Goal: Transaction & Acquisition: Download file/media

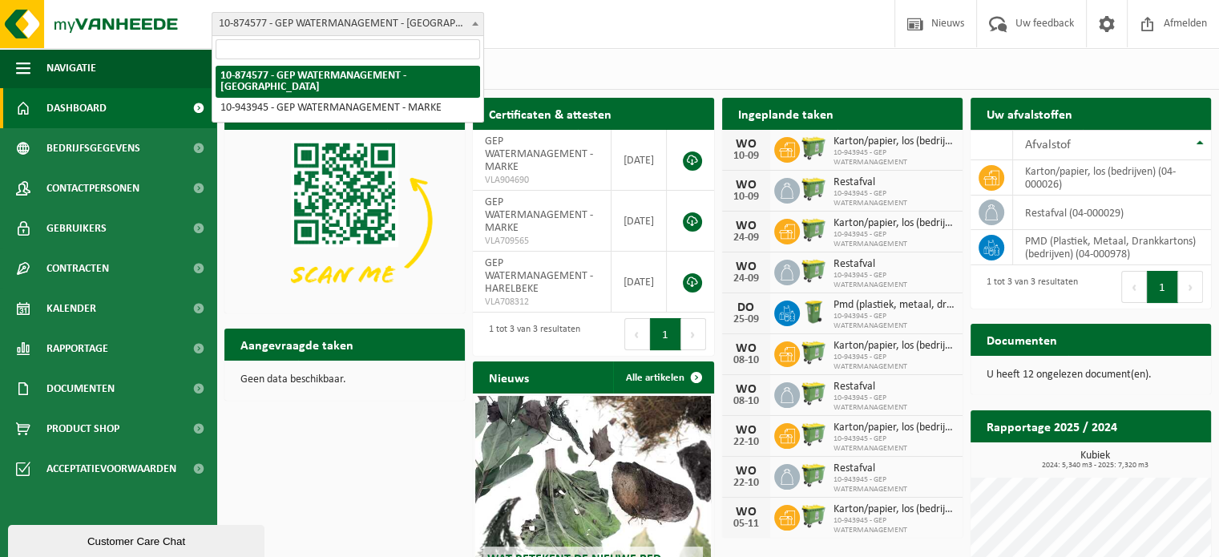
click at [473, 19] on span at bounding box center [475, 23] width 16 height 21
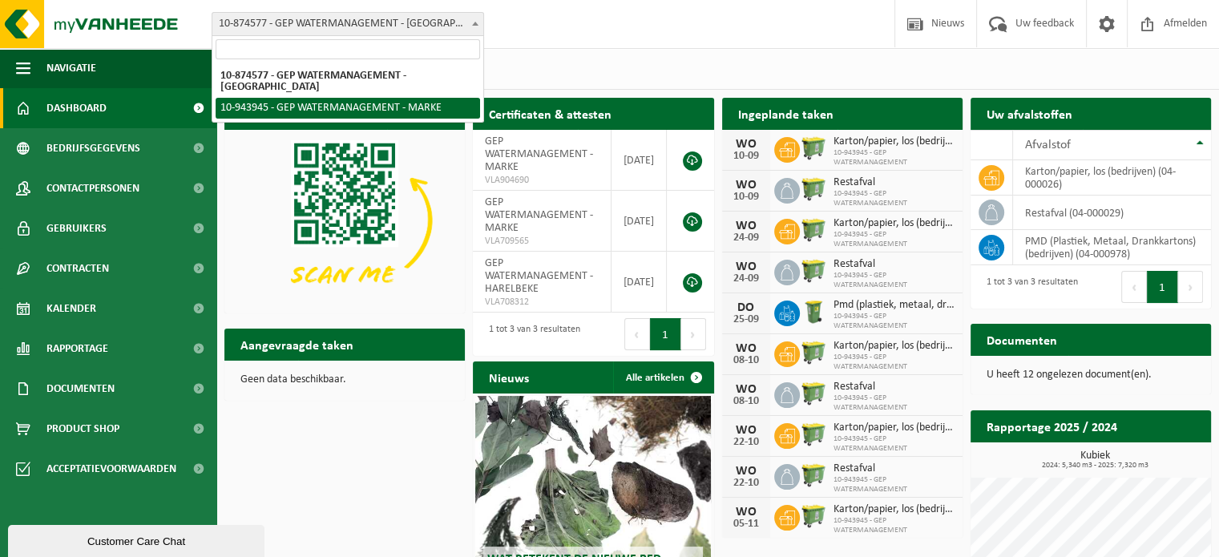
select select "140518"
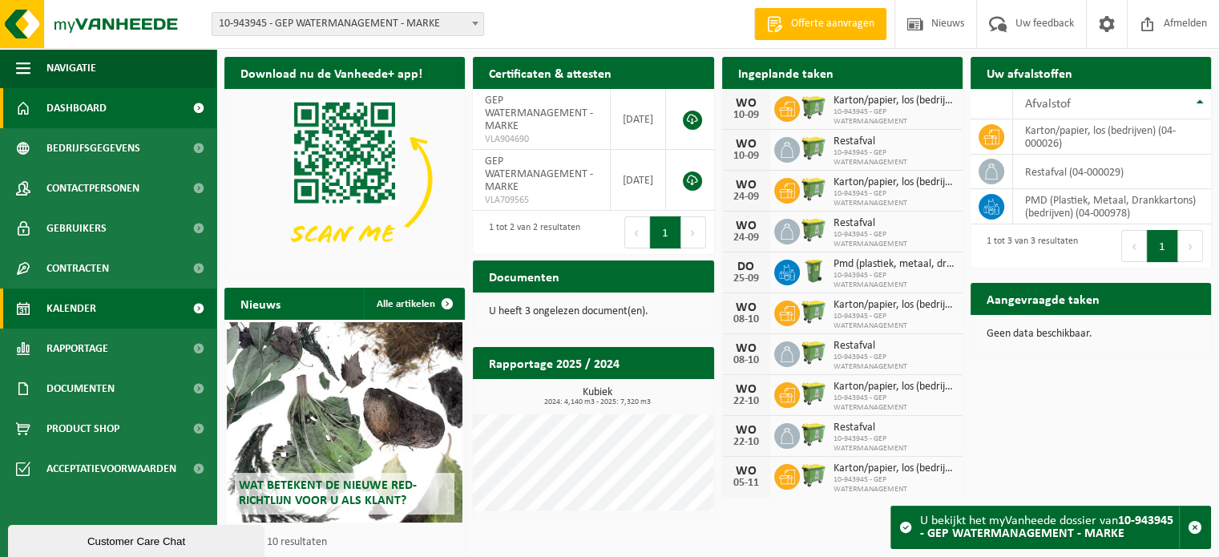
click at [82, 295] on span "Kalender" at bounding box center [71, 308] width 50 height 40
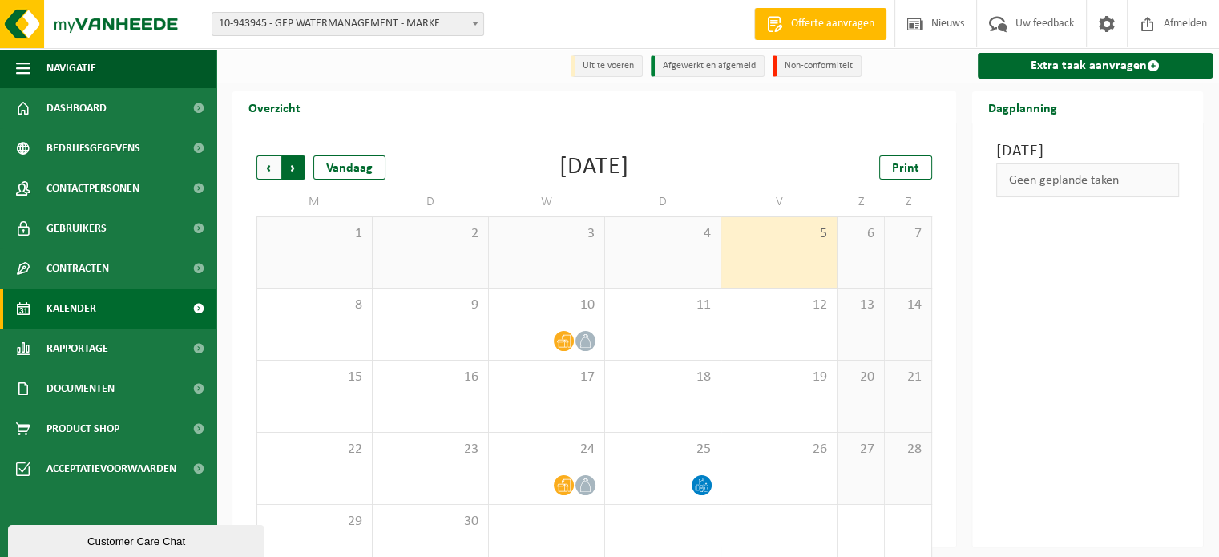
click at [266, 171] on span "Vorige" at bounding box center [268, 167] width 24 height 24
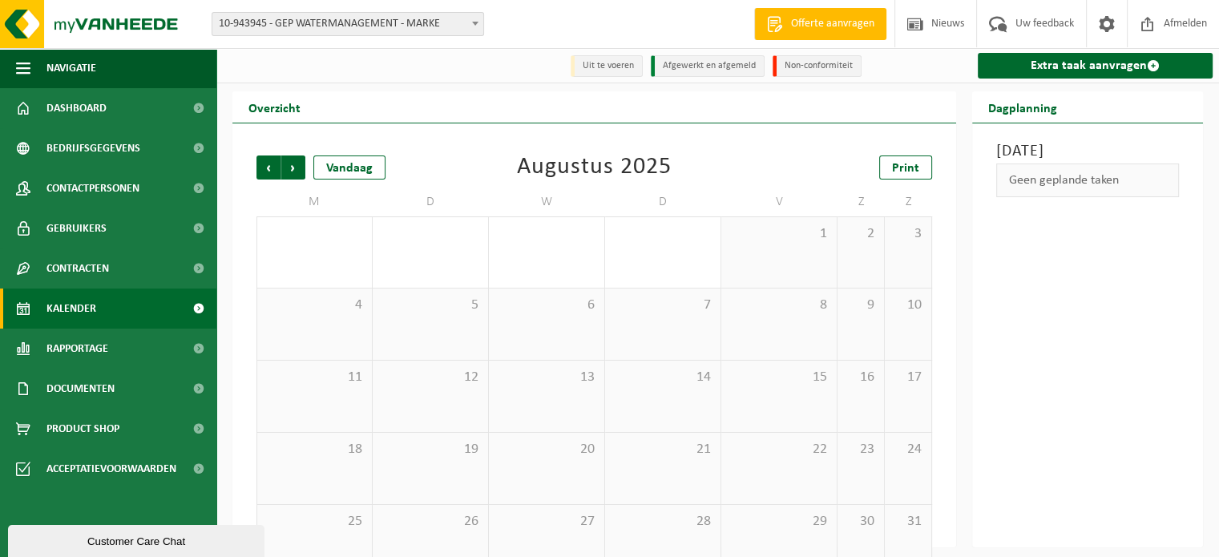
scroll to position [37, 0]
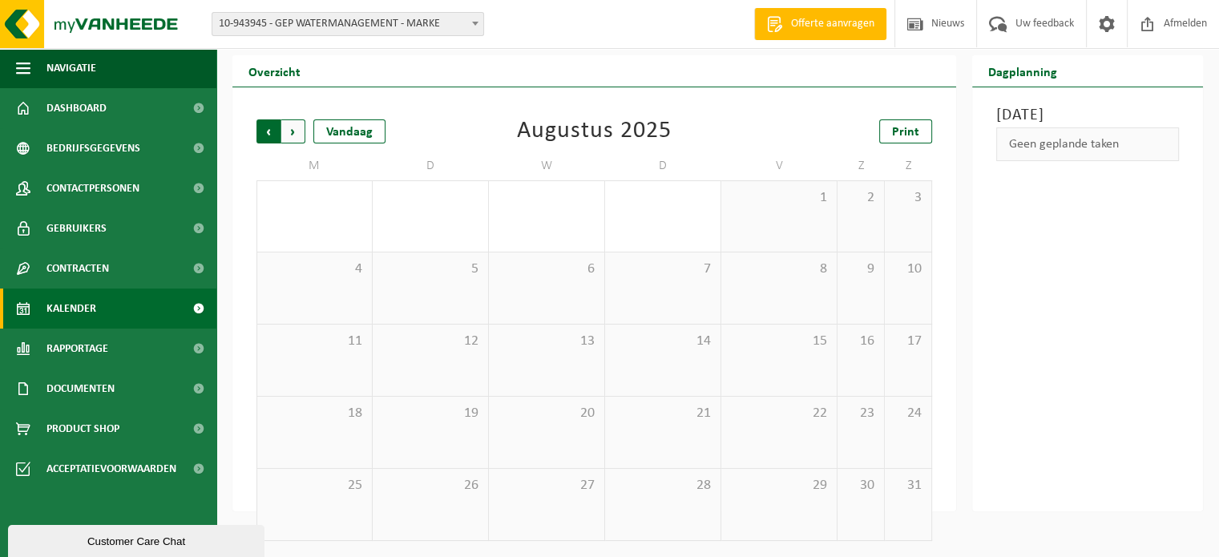
click at [293, 142] on span "Volgende" at bounding box center [293, 131] width 24 height 24
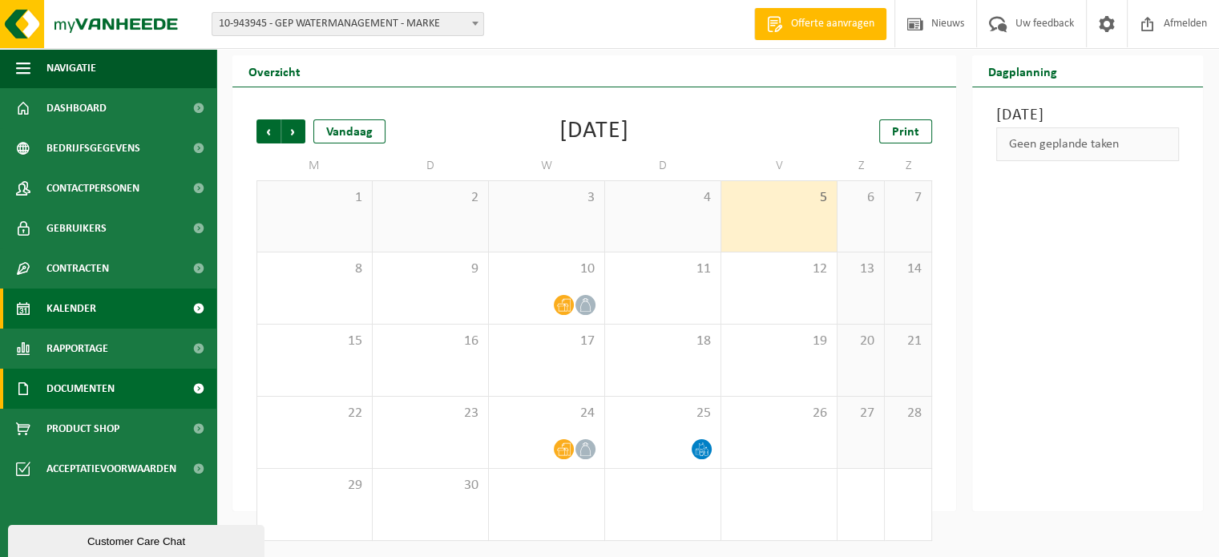
click at [106, 385] on span "Documenten" at bounding box center [80, 389] width 68 height 40
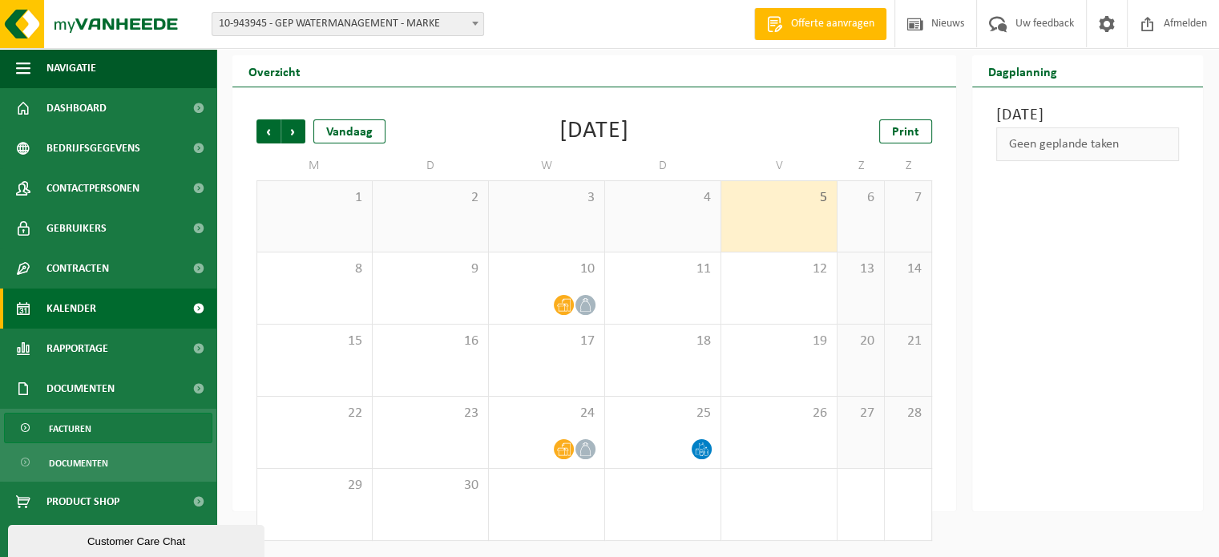
click at [88, 432] on span "Facturen" at bounding box center [70, 428] width 42 height 30
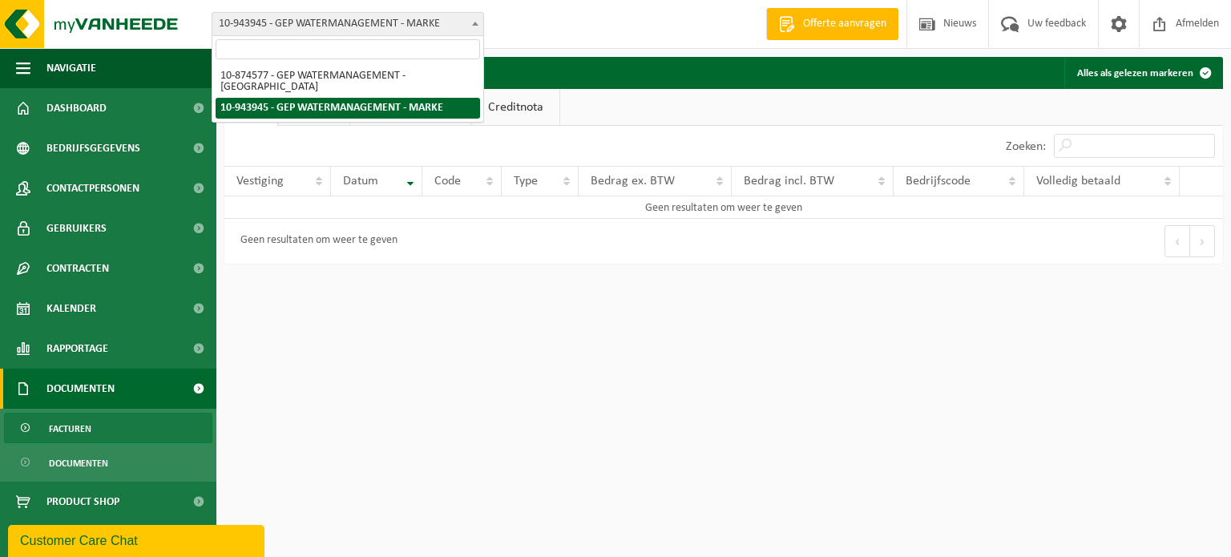
click at [409, 25] on span "10-943945 - GEP WATERMANAGEMENT - MARKE" at bounding box center [347, 24] width 271 height 22
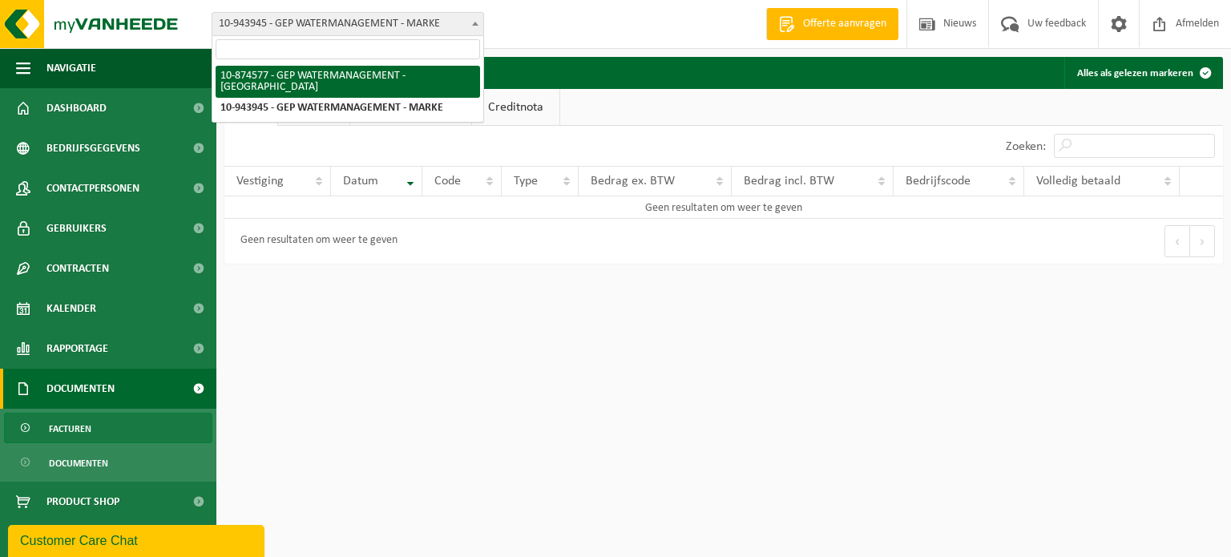
select select "107028"
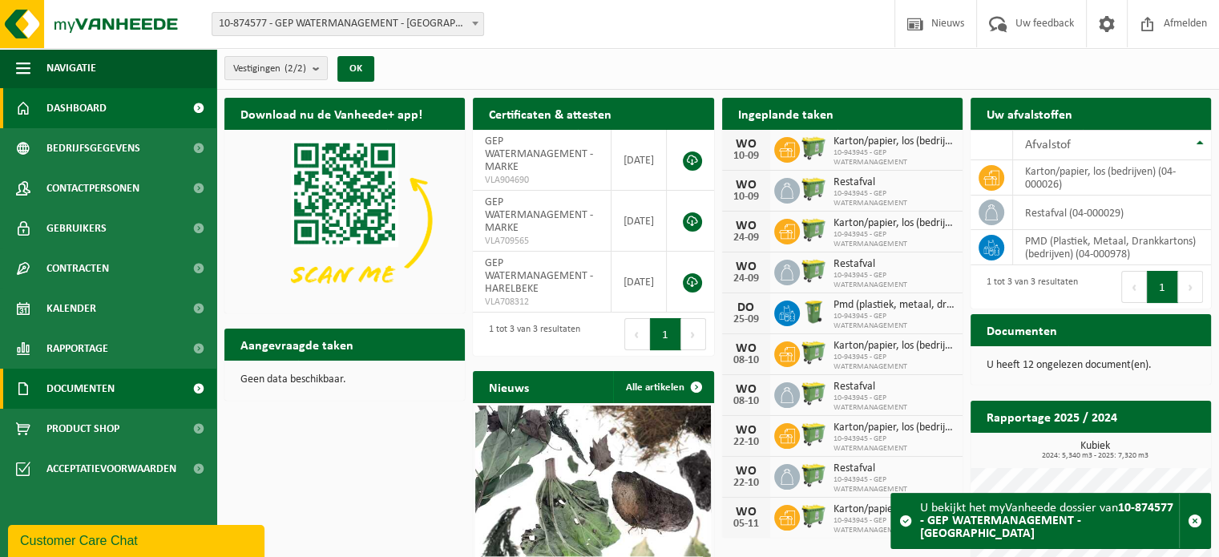
click at [90, 389] on span "Documenten" at bounding box center [80, 389] width 68 height 40
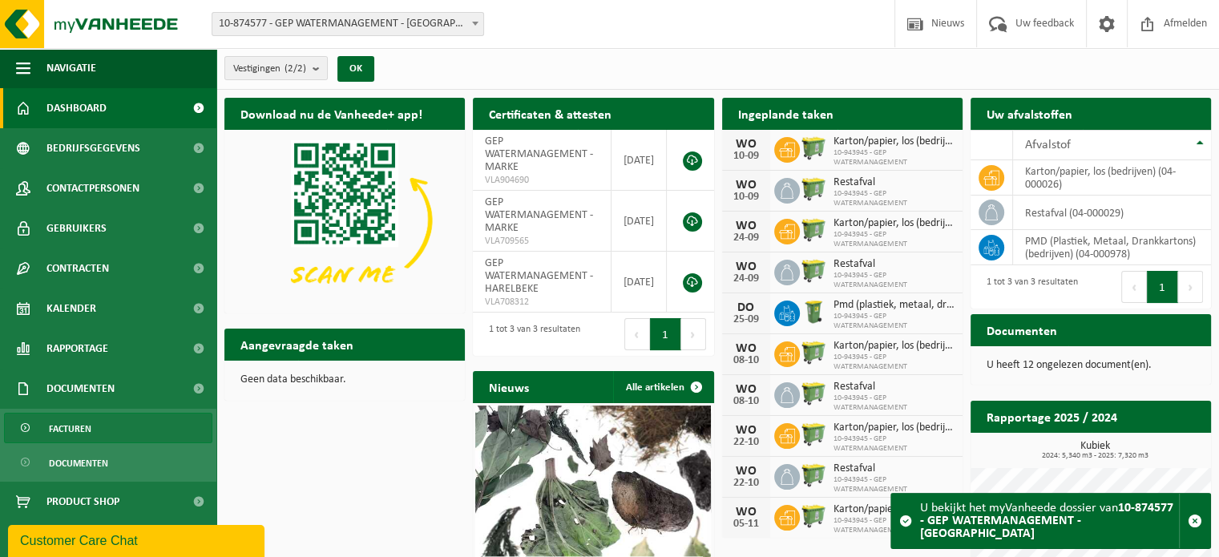
click at [83, 432] on span "Facturen" at bounding box center [70, 428] width 42 height 30
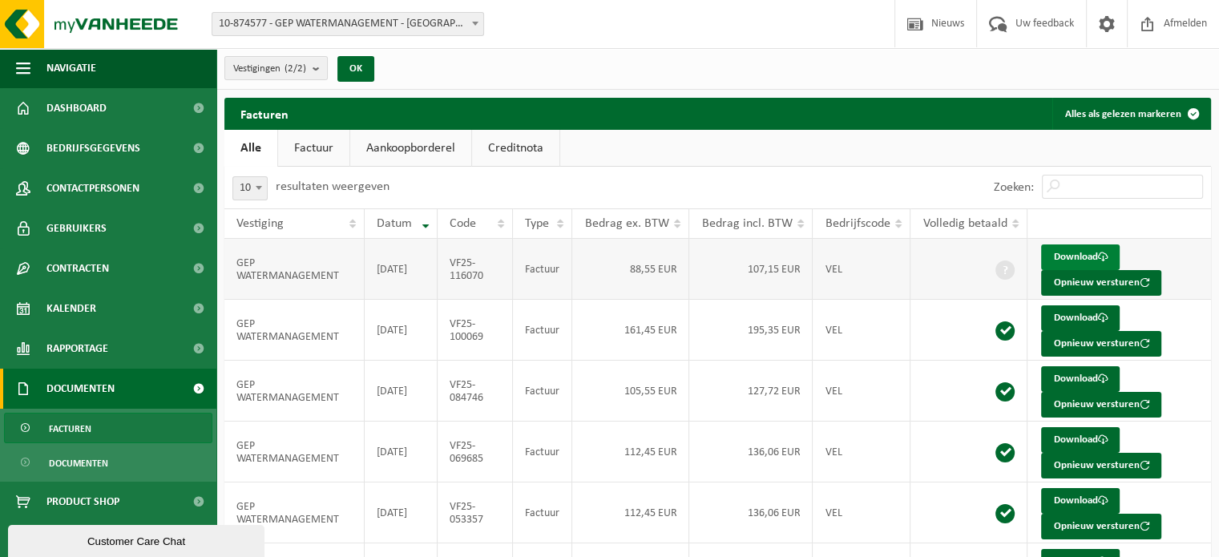
click at [1091, 251] on link "Download" at bounding box center [1080, 257] width 79 height 26
click at [90, 309] on span "Kalender" at bounding box center [71, 308] width 50 height 40
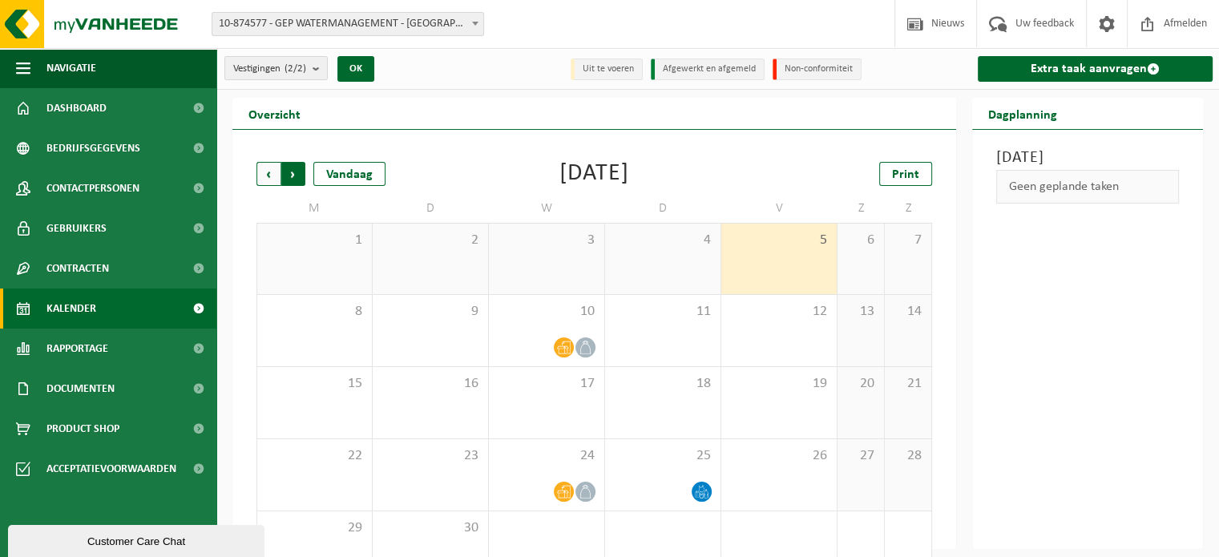
click at [263, 175] on span "Vorige" at bounding box center [268, 174] width 24 height 24
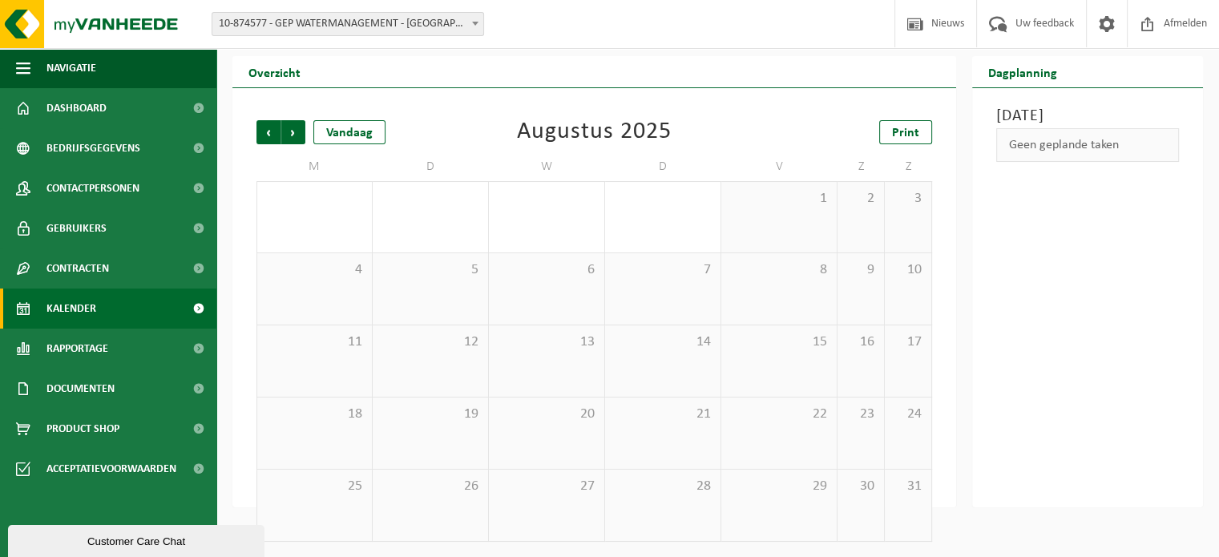
scroll to position [41, 0]
click at [300, 128] on span "Volgende" at bounding box center [293, 133] width 24 height 24
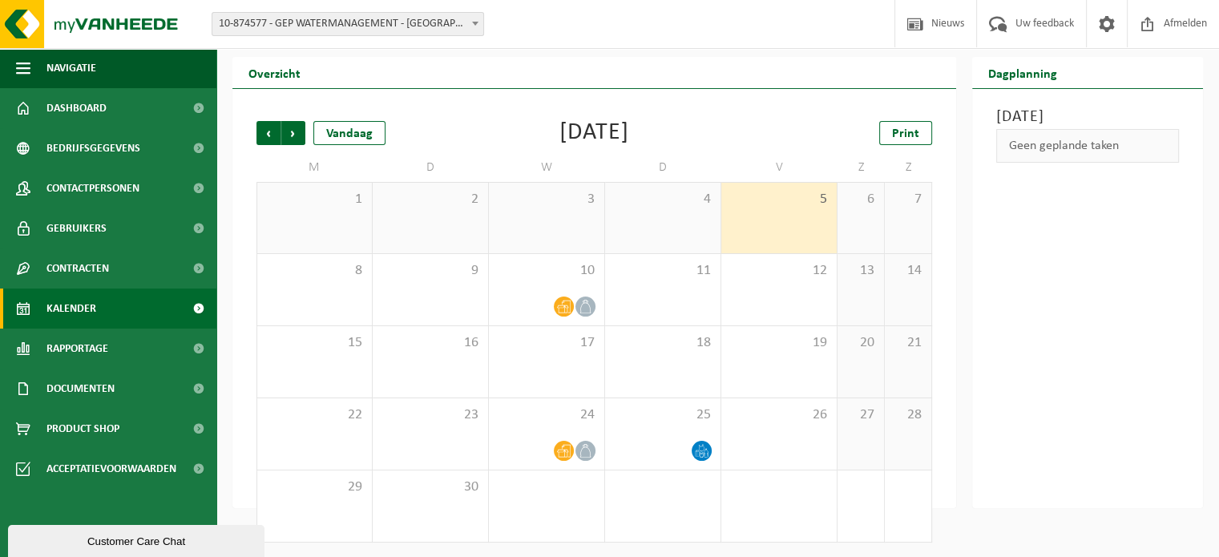
click at [780, 142] on div "Print" at bounding box center [852, 133] width 160 height 24
click at [270, 131] on span "Vorige" at bounding box center [268, 133] width 24 height 24
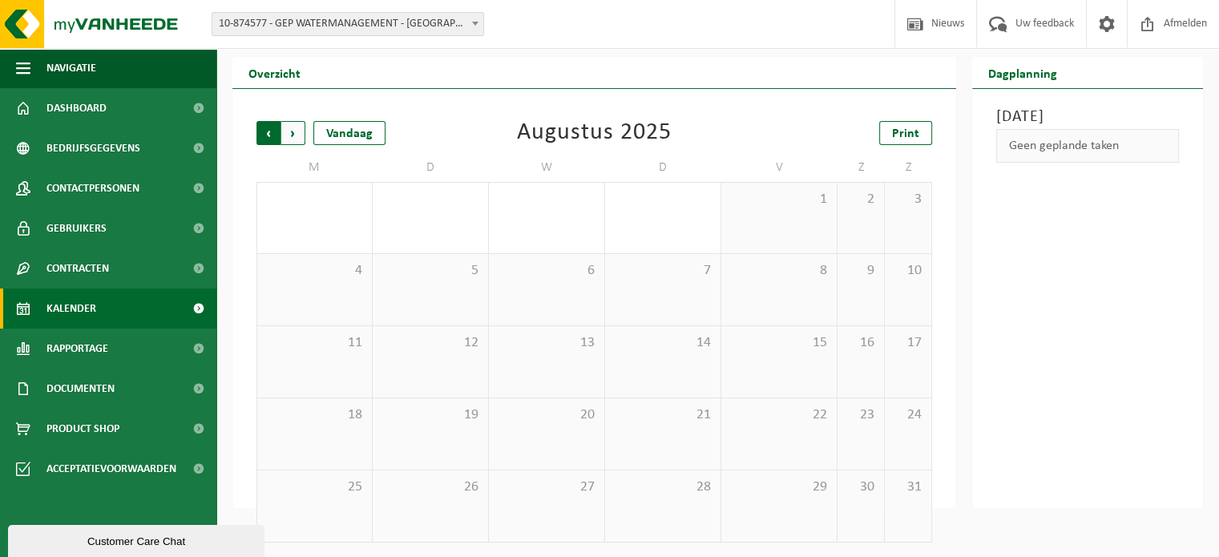
click at [292, 131] on span "Volgende" at bounding box center [293, 133] width 24 height 24
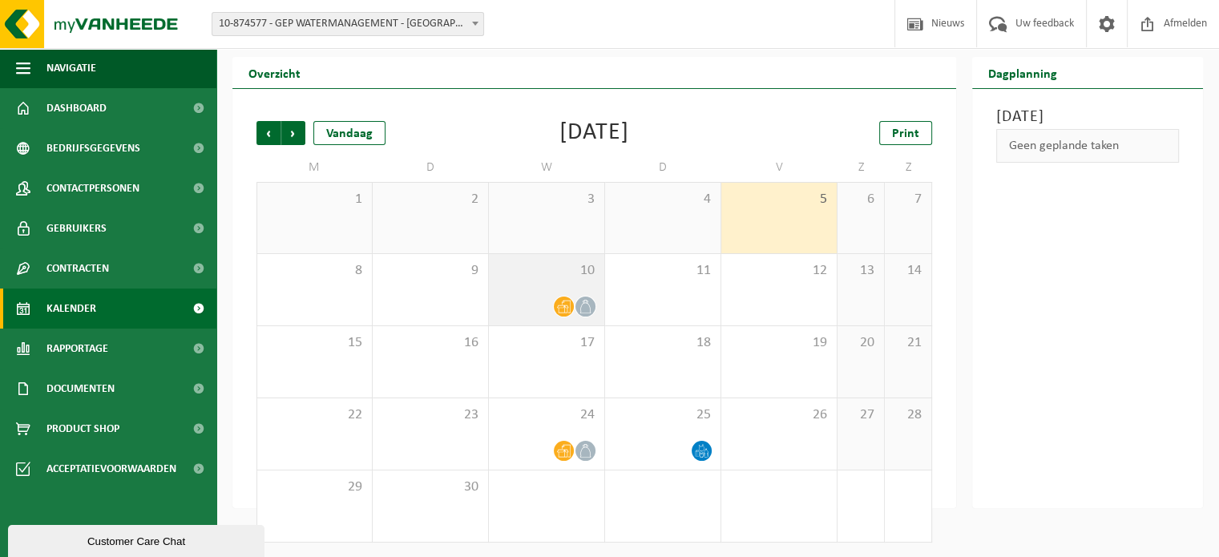
click at [561, 308] on icon at bounding box center [564, 307] width 14 height 14
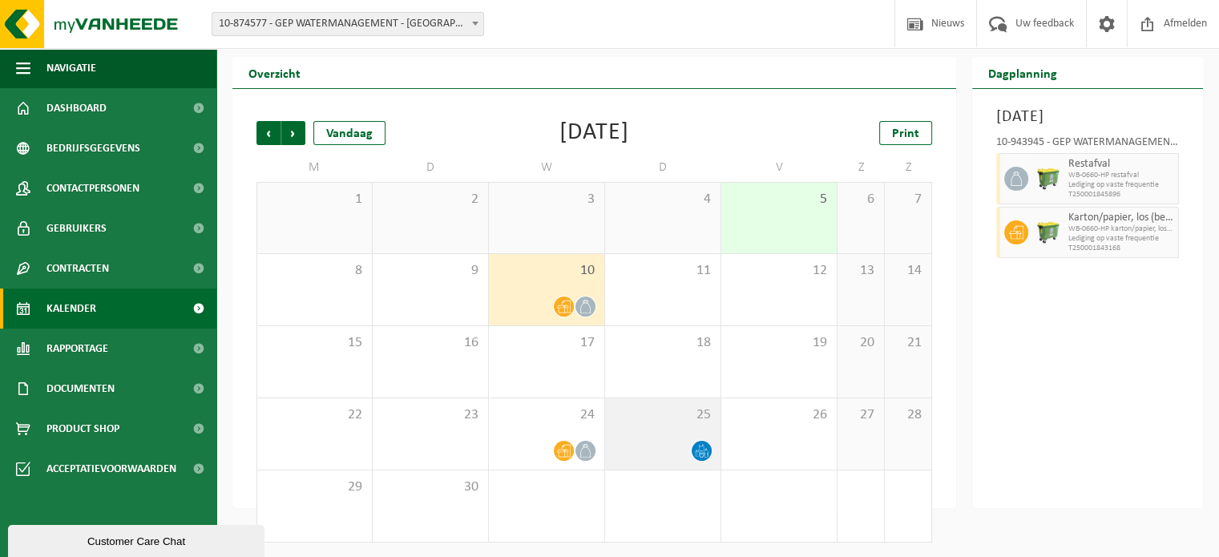
click at [663, 461] on div "25" at bounding box center [662, 433] width 115 height 71
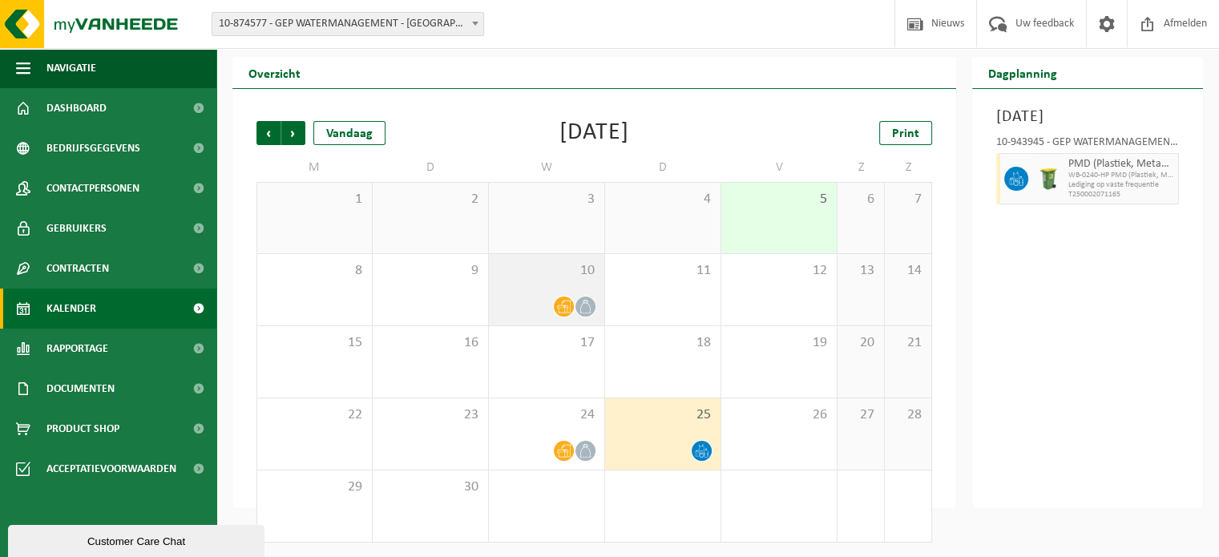
click at [570, 288] on div "10" at bounding box center [546, 289] width 115 height 71
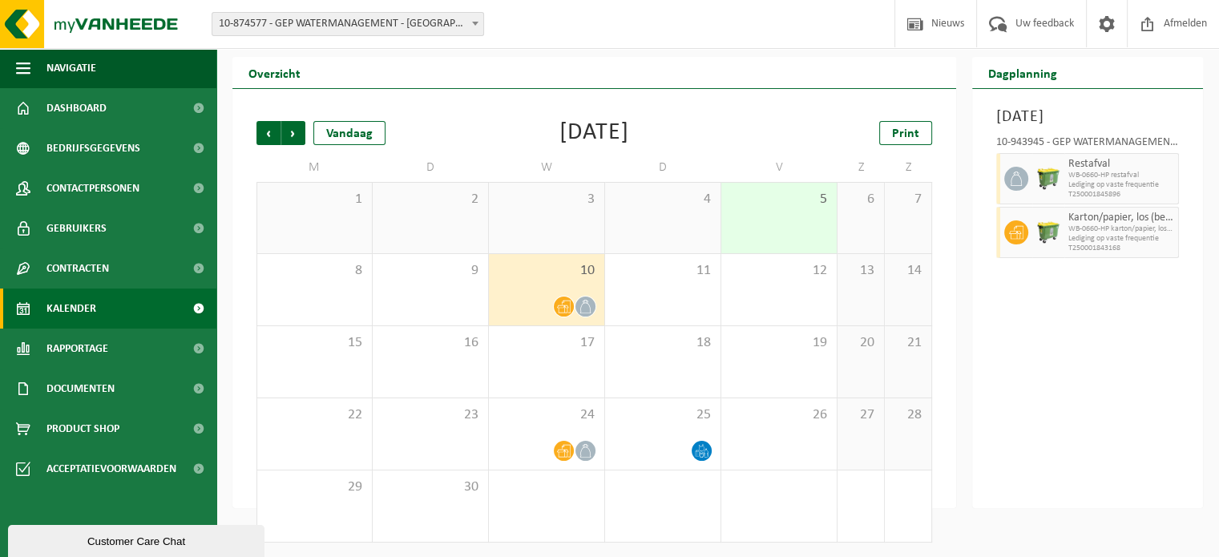
click at [728, 108] on div "Vorige Volgende Vandaag September 2025 Print M D W D V Z Z 1 2 3 4 5 6 7 8 9 10…" at bounding box center [593, 331] width 691 height 453
click at [1071, 470] on div "Woensdag 10 september 2025 10-943945 - GEP WATERMANAGEMENT - MARKE Restafval WB…" at bounding box center [1087, 298] width 231 height 419
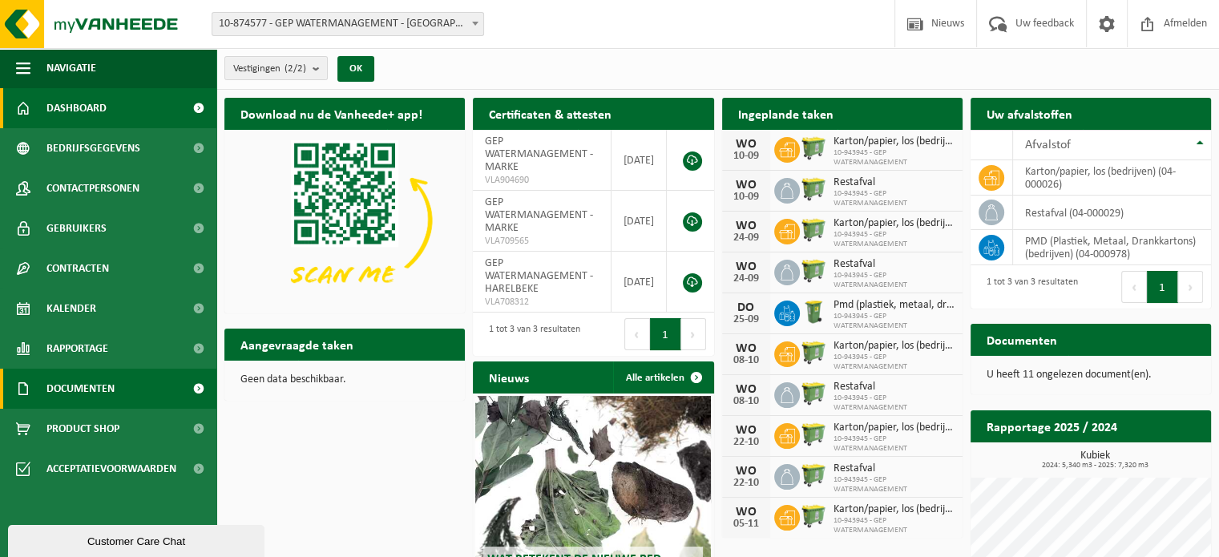
click at [101, 402] on span "Documenten" at bounding box center [80, 389] width 68 height 40
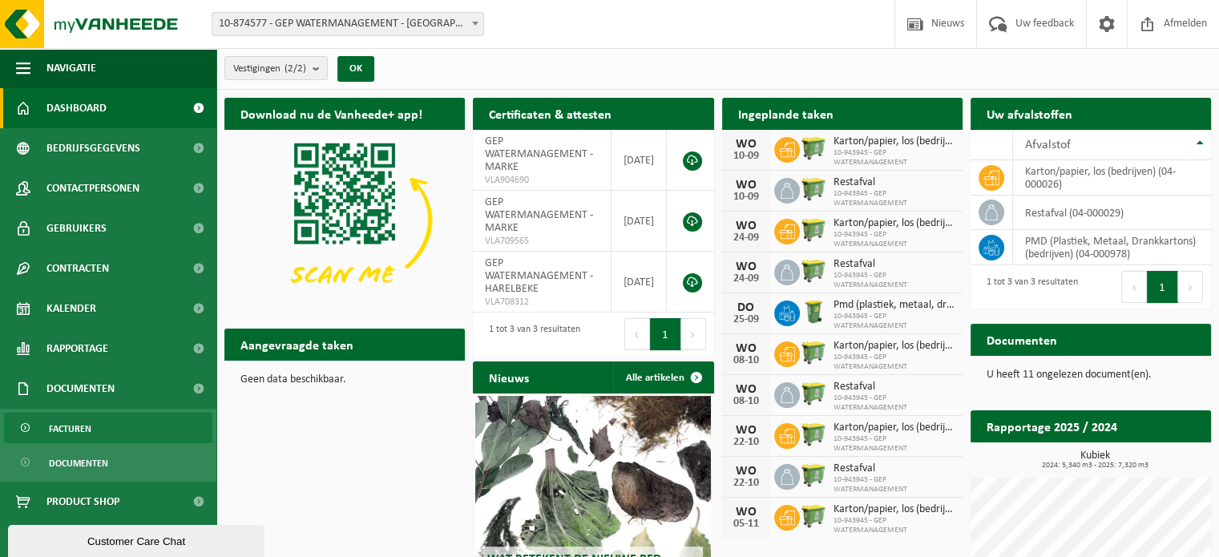
click at [95, 425] on link "Facturen" at bounding box center [108, 428] width 208 height 30
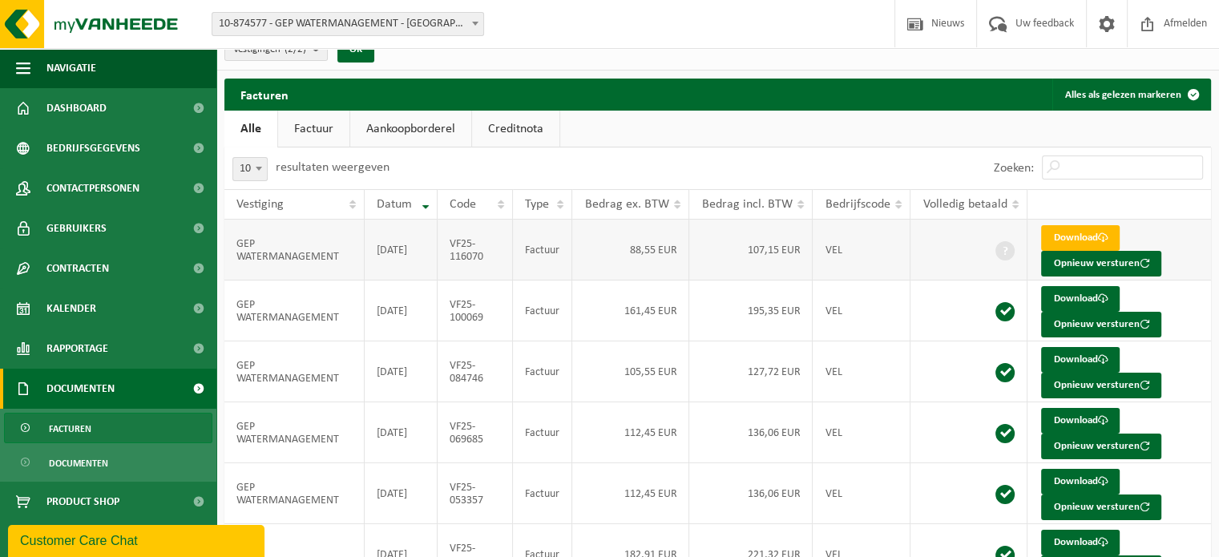
scroll to position [21, 0]
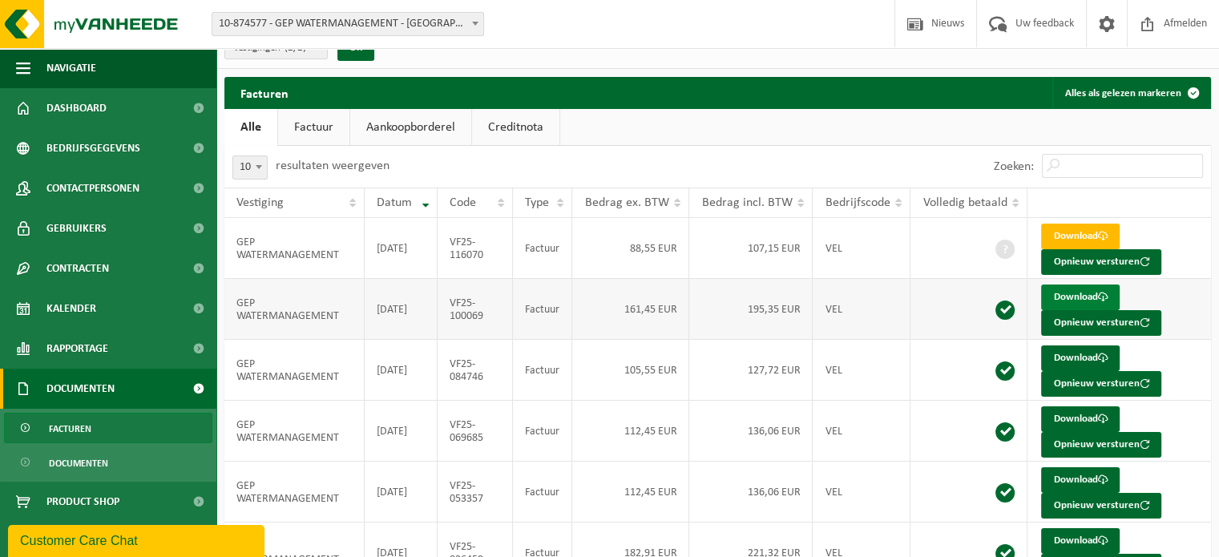
click at [1074, 296] on link "Download" at bounding box center [1080, 297] width 79 height 26
click at [754, 170] on div "Zoeken:" at bounding box center [965, 167] width 494 height 42
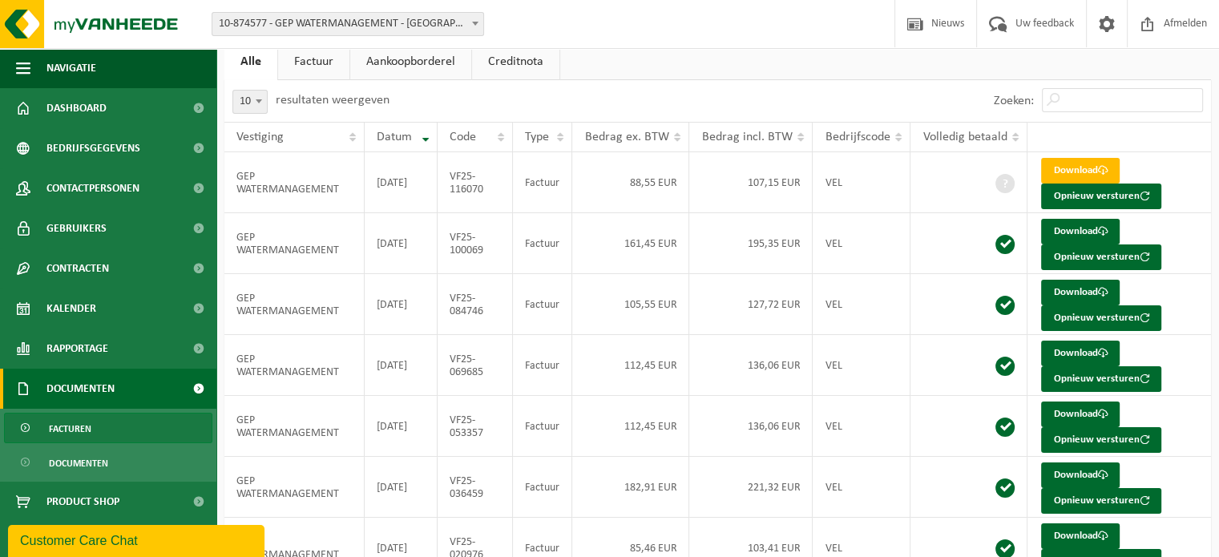
scroll to position [88, 0]
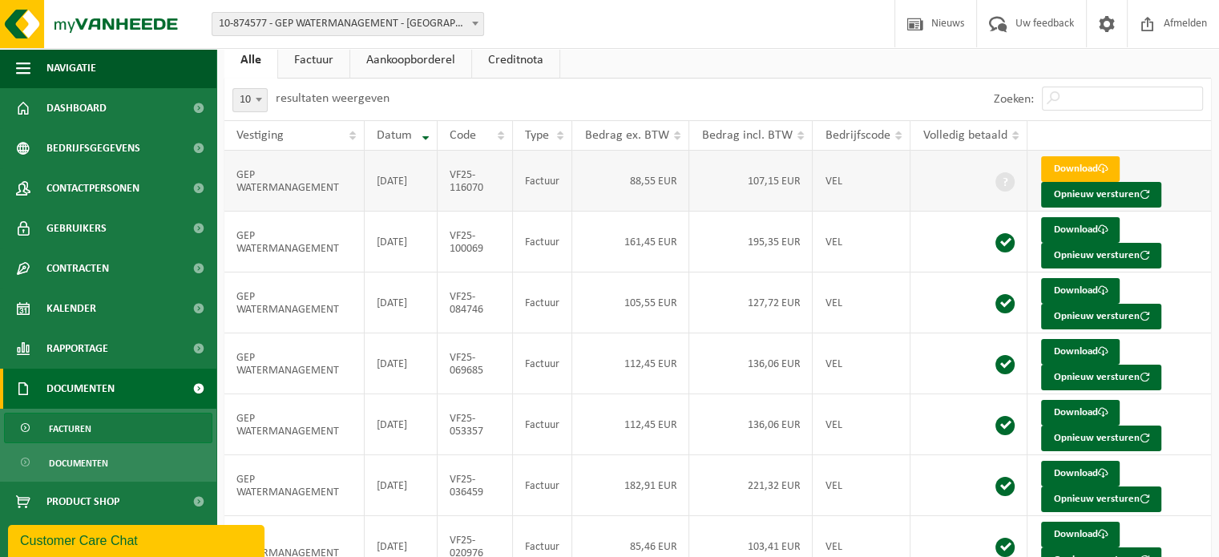
click at [725, 183] on td "107,15 EUR" at bounding box center [750, 181] width 123 height 61
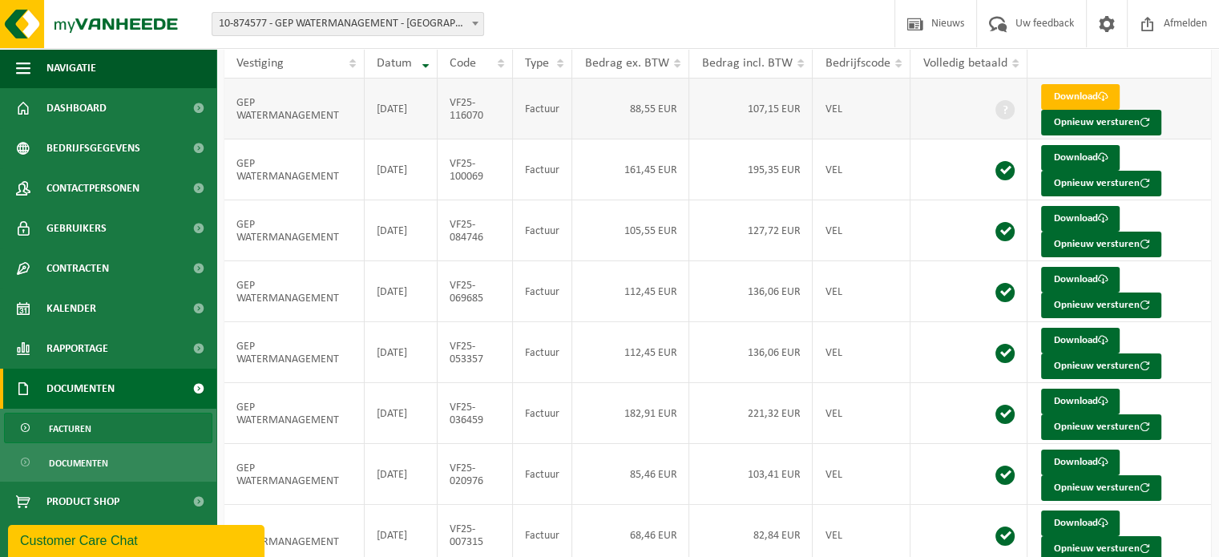
scroll to position [168, 0]
